Goal: Transaction & Acquisition: Purchase product/service

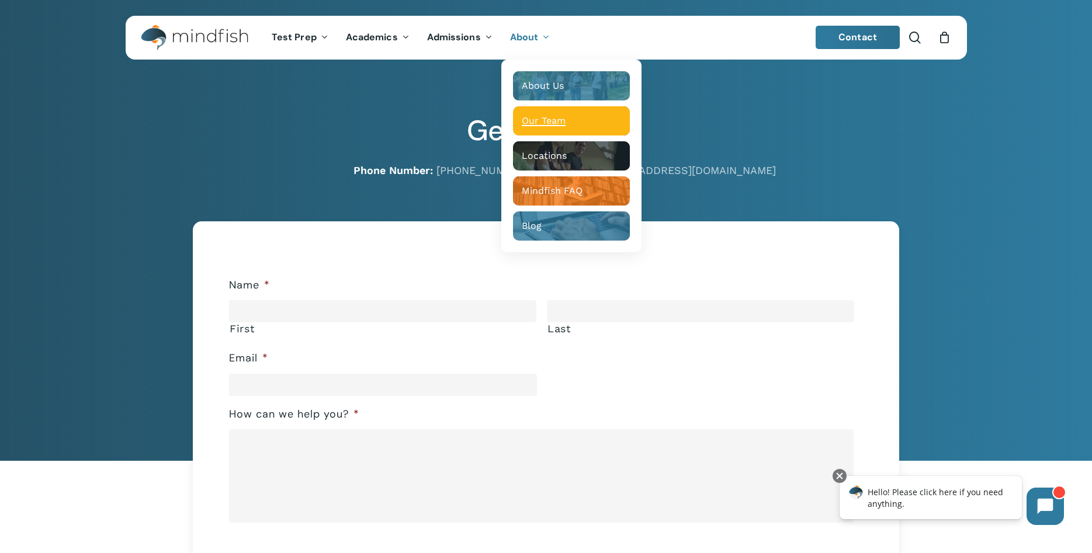
click at [540, 118] on span "Our Team" at bounding box center [544, 120] width 44 height 11
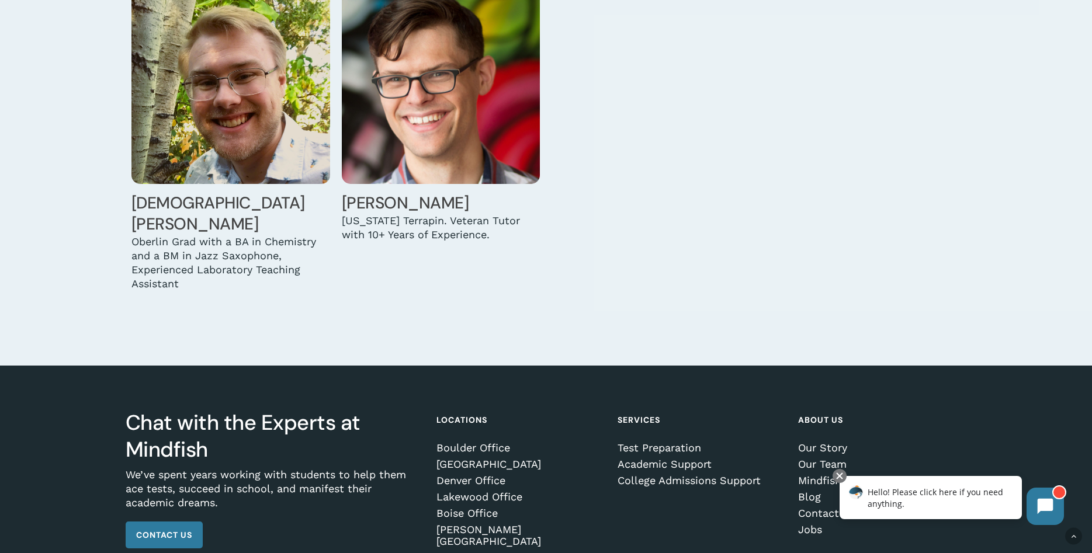
scroll to position [4057, 0]
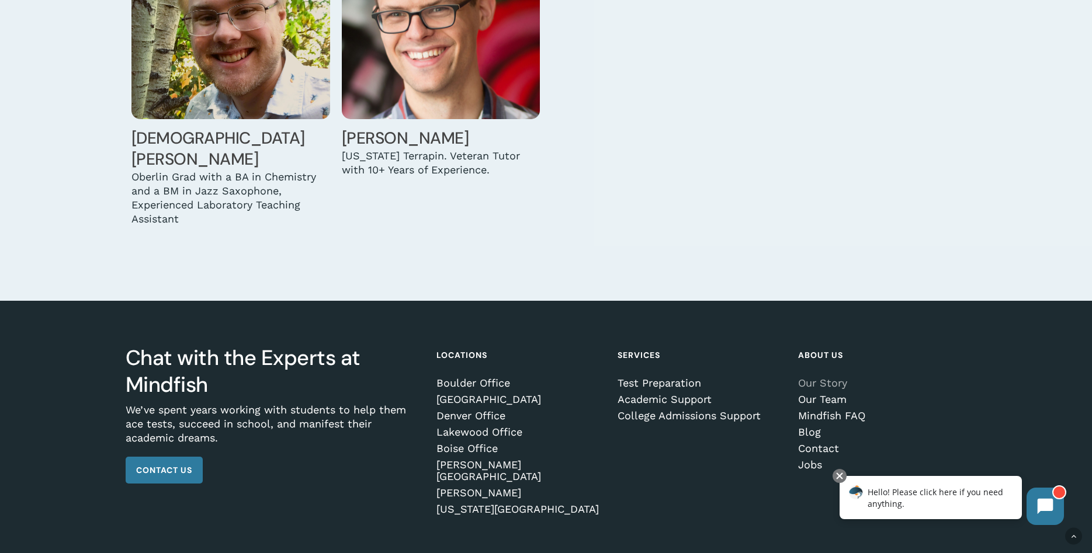
click at [824, 377] on link "Our Story" at bounding box center [880, 383] width 164 height 12
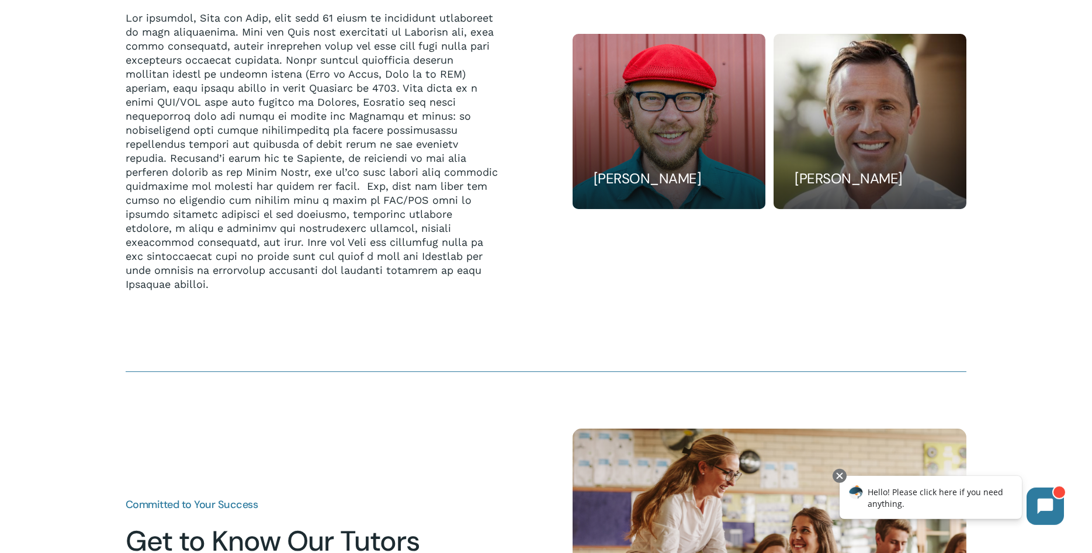
scroll to position [1013, 0]
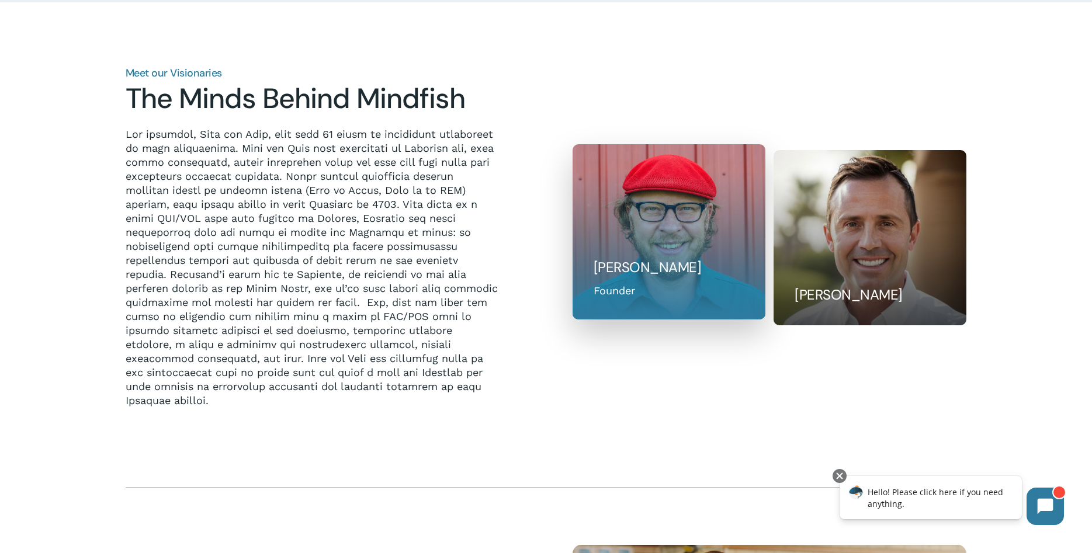
click at [641, 275] on h5 "Bill Huston" at bounding box center [669, 267] width 151 height 19
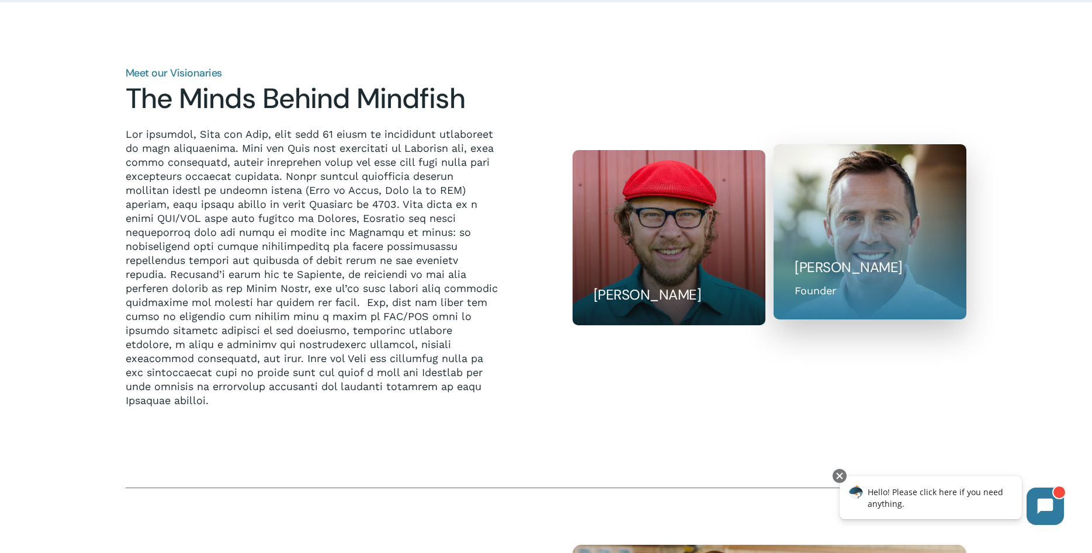
click at [836, 267] on h5 "Ryan Krug" at bounding box center [870, 267] width 151 height 19
click at [854, 222] on div at bounding box center [869, 232] width 193 height 176
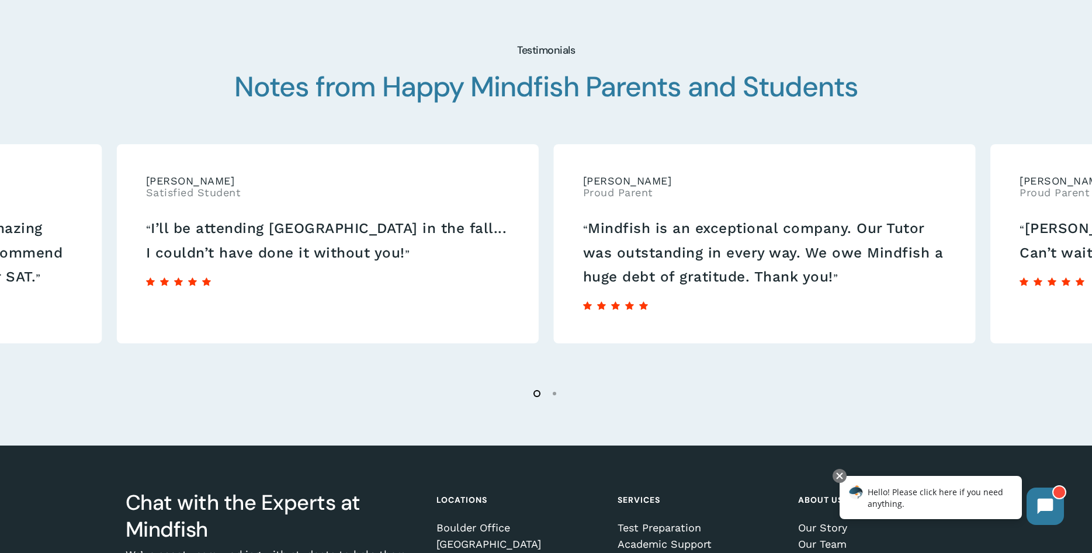
scroll to position [2087, 0]
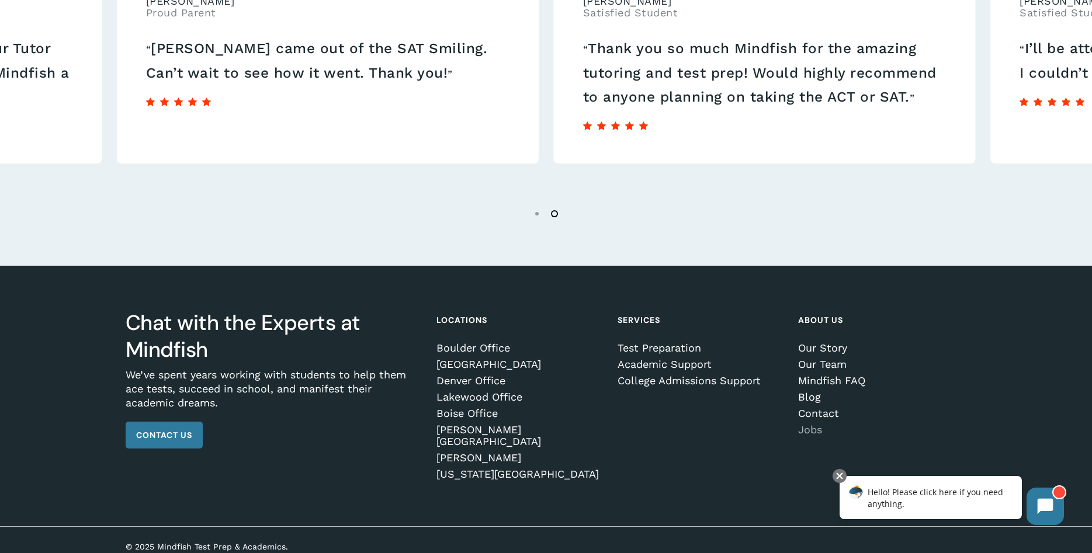
click at [810, 431] on link "Jobs" at bounding box center [880, 430] width 164 height 12
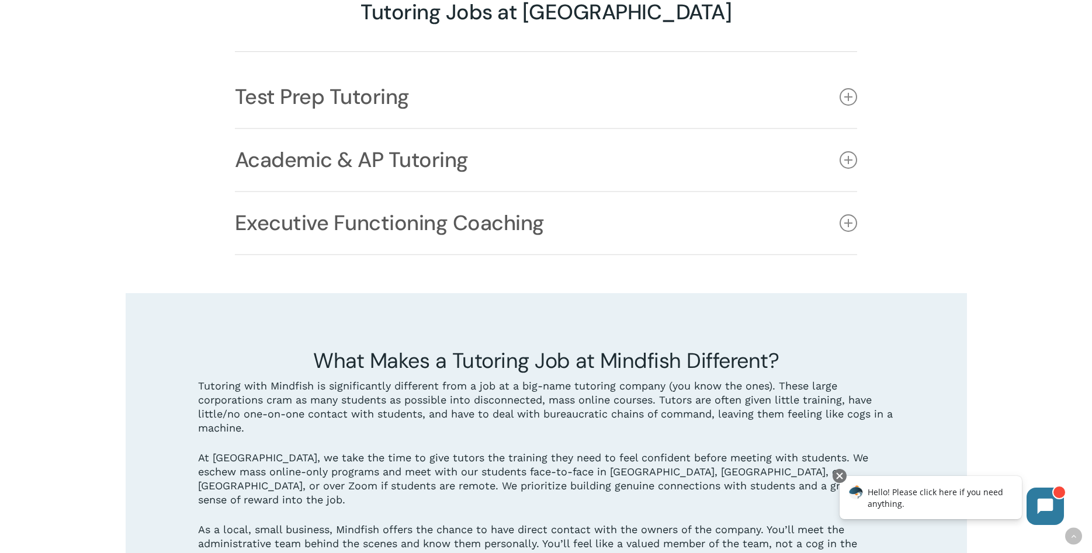
scroll to position [775, 0]
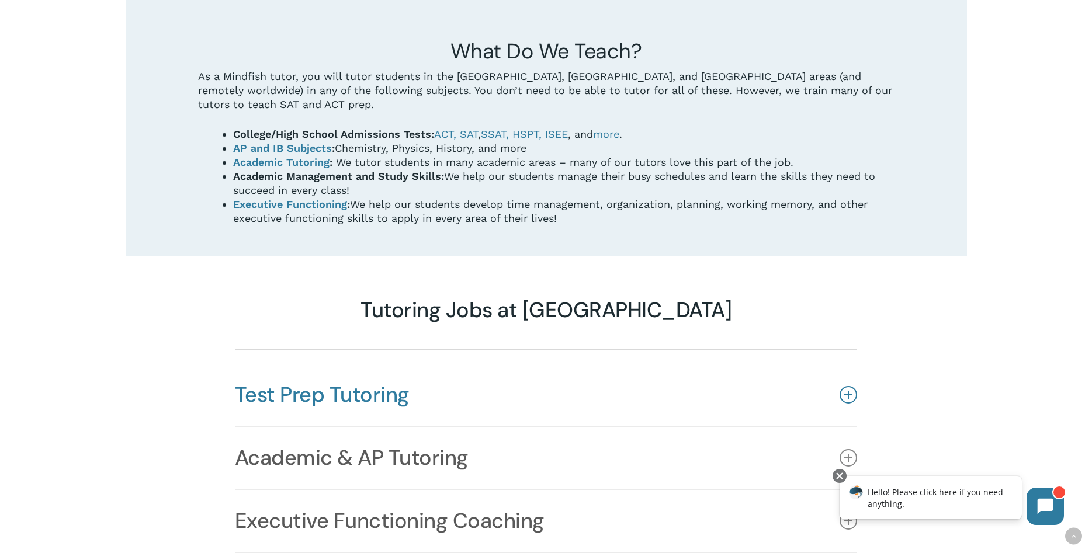
click at [855, 386] on icon at bounding box center [848, 395] width 18 height 18
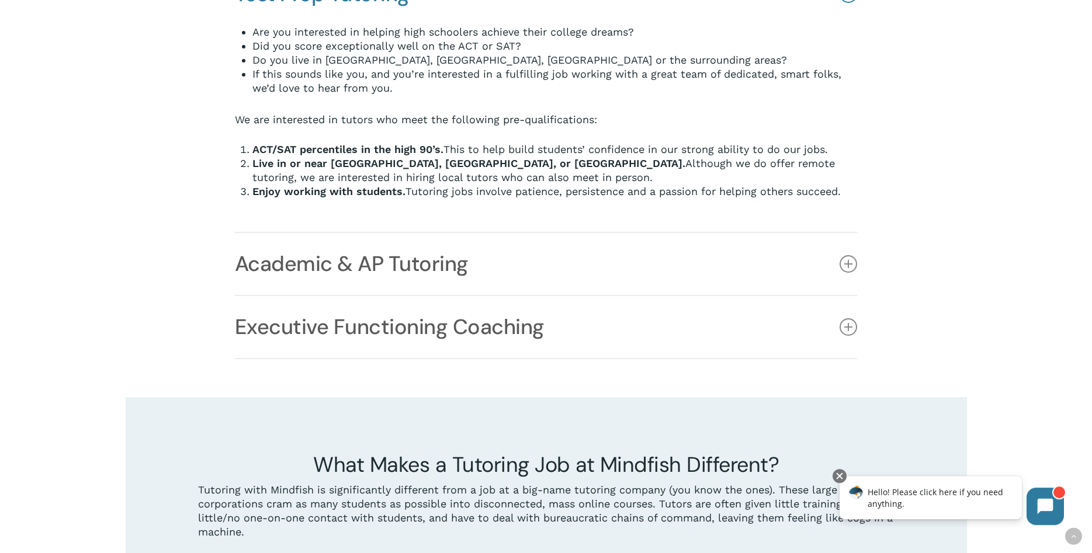
scroll to position [1251, 0]
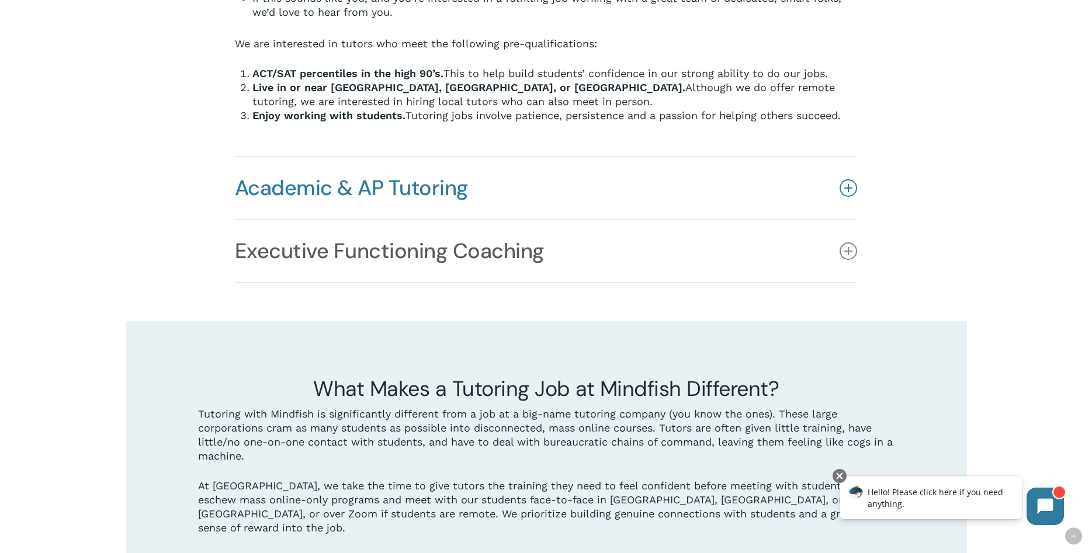
click at [842, 157] on link "Academic & AP Tutoring" at bounding box center [546, 188] width 623 height 62
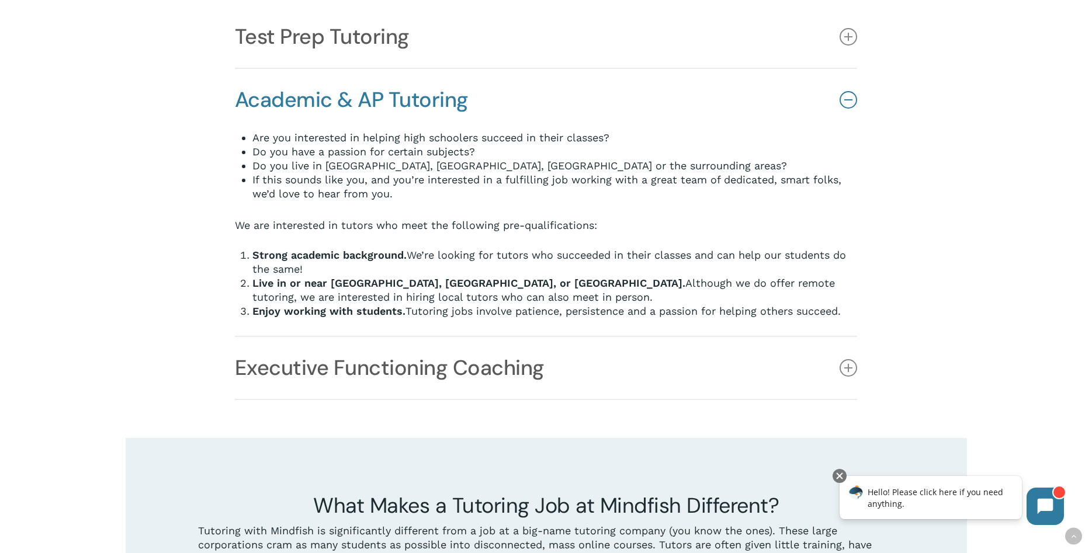
scroll to position [1252, 0]
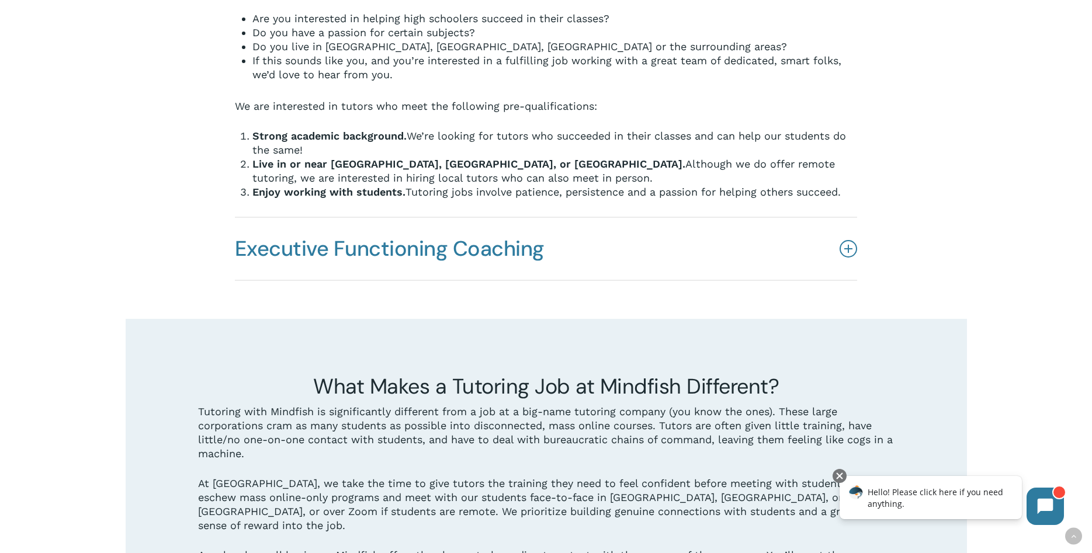
click at [848, 240] on icon at bounding box center [848, 249] width 18 height 18
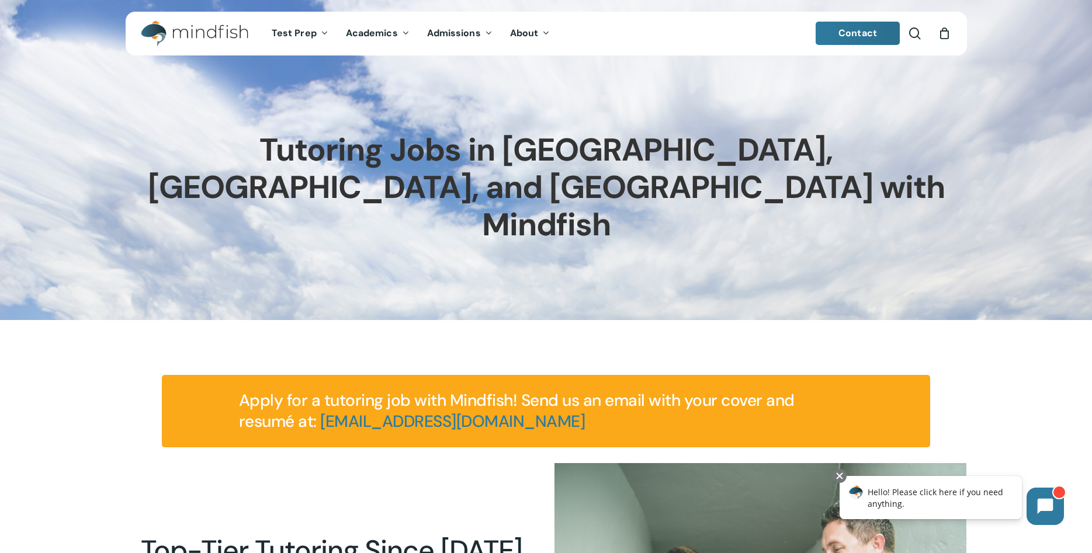
scroll to position [0, 0]
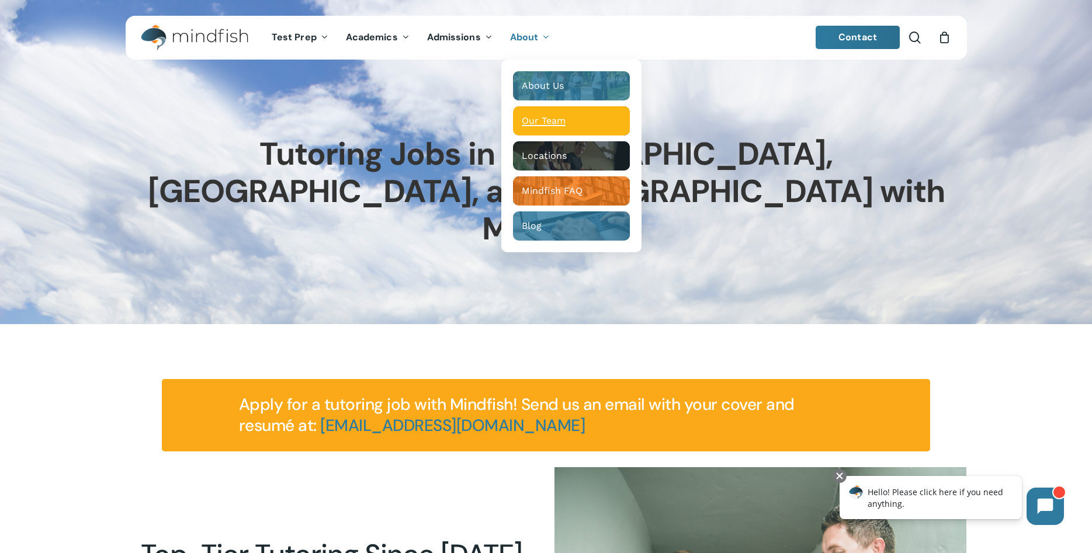
click at [556, 126] on span "Our Team" at bounding box center [544, 120] width 44 height 11
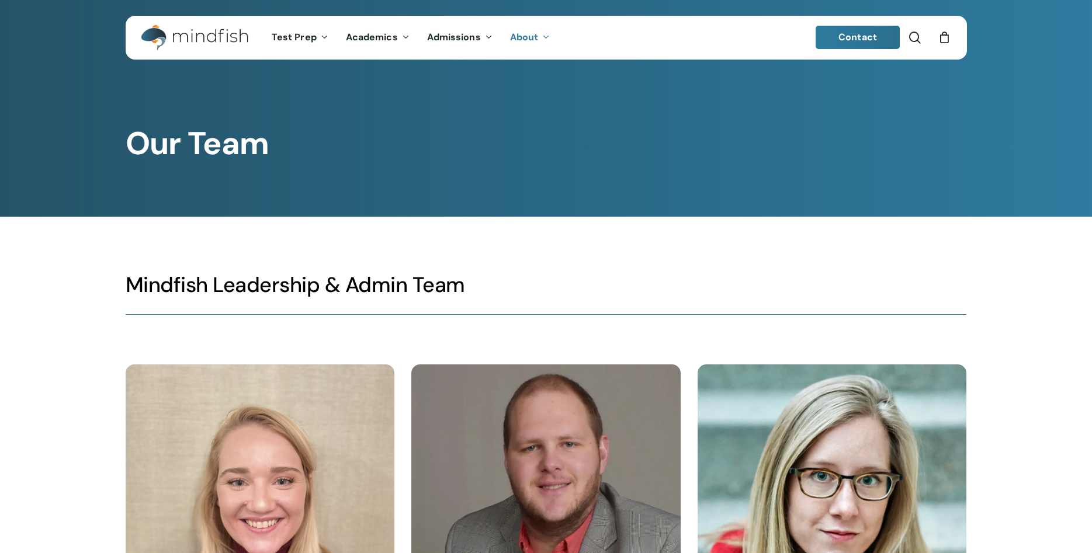
scroll to position [298, 0]
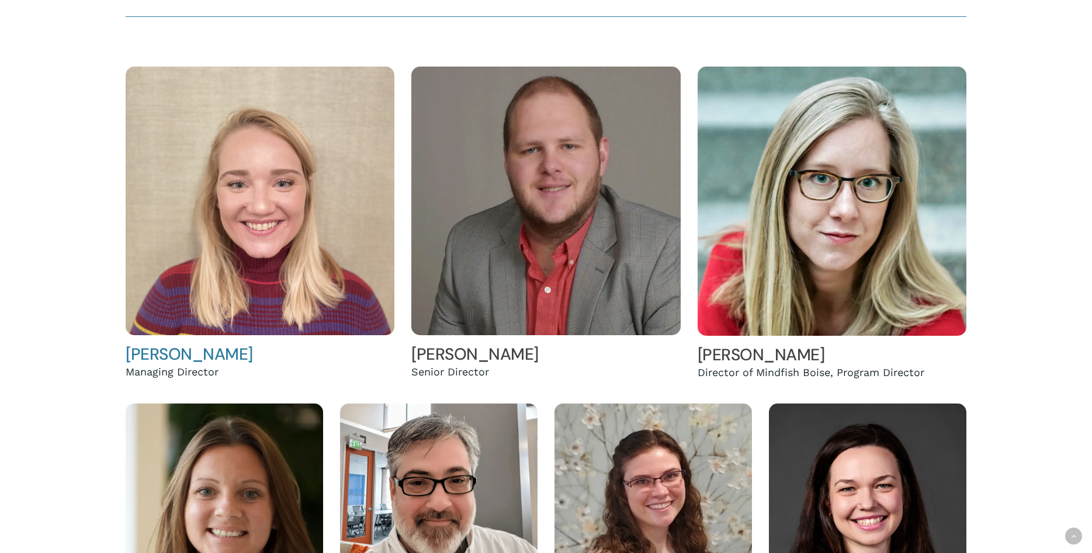
click at [329, 192] on img at bounding box center [260, 201] width 269 height 269
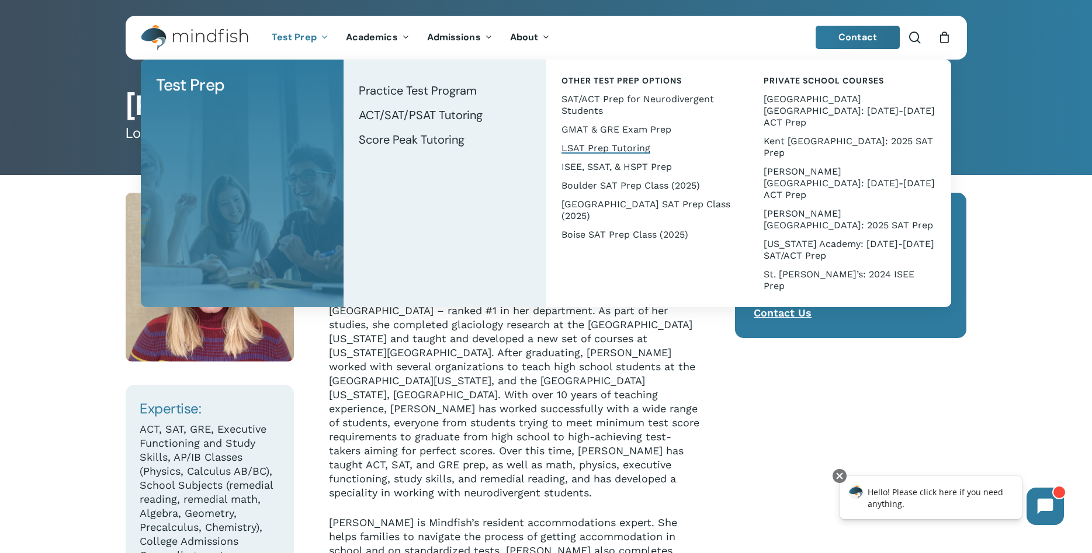
click at [578, 148] on span "LSAT Prep Tutoring" at bounding box center [605, 148] width 89 height 11
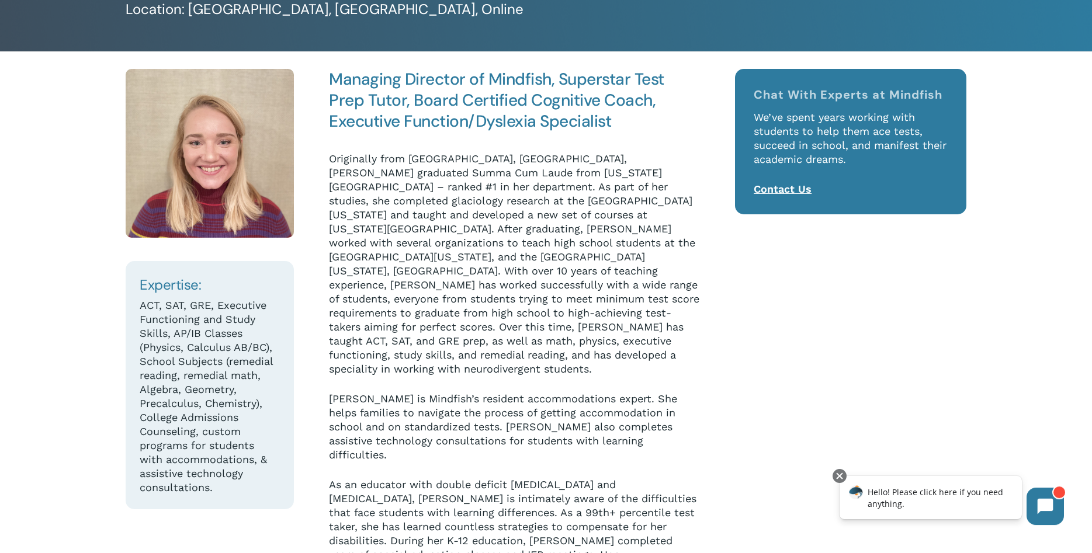
scroll to position [179, 0]
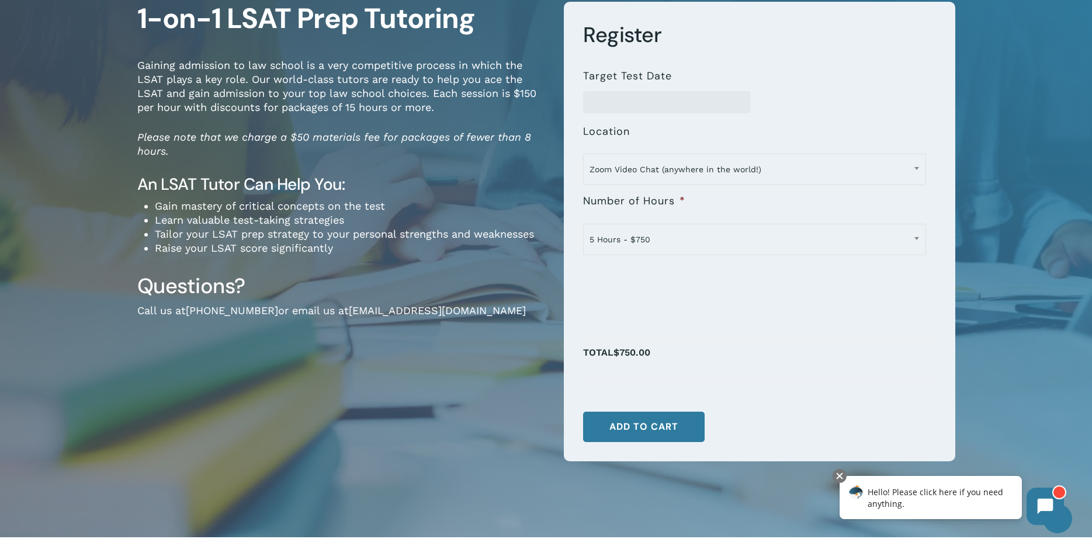
scroll to position [179, 0]
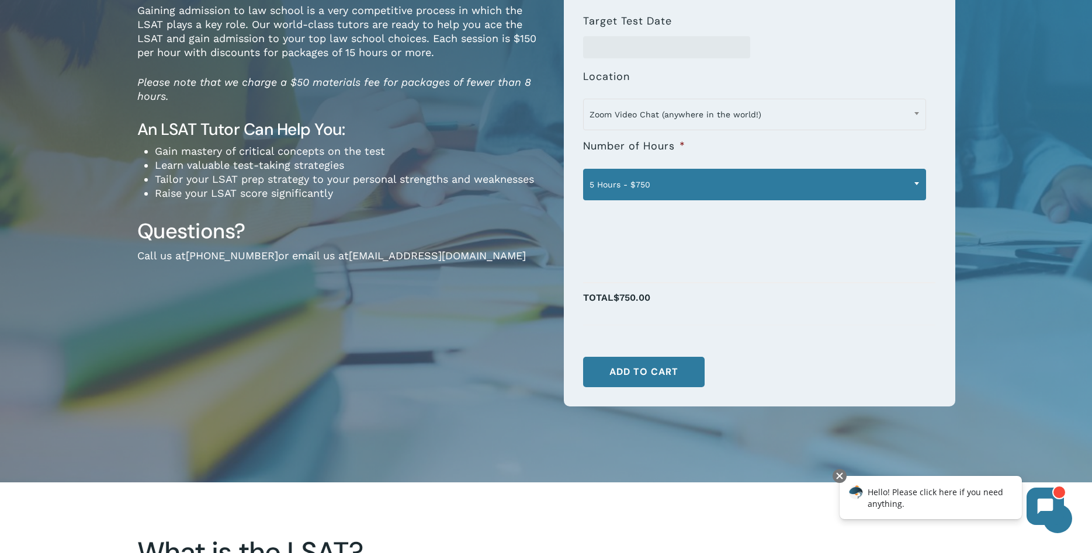
click at [712, 184] on span "5 Hours - $750" at bounding box center [755, 184] width 342 height 25
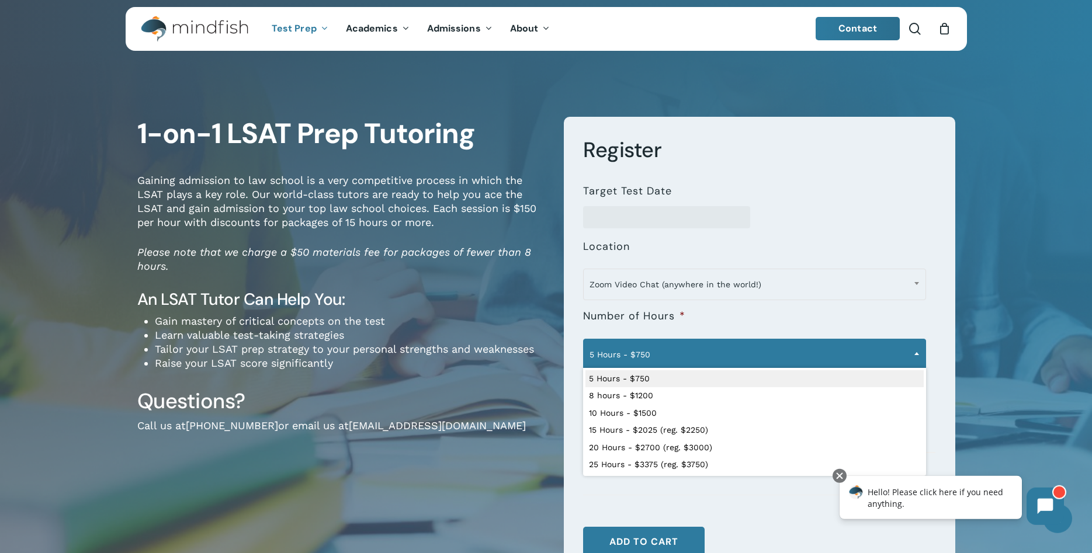
scroll to position [0, 0]
